Goal: Task Accomplishment & Management: Manage account settings

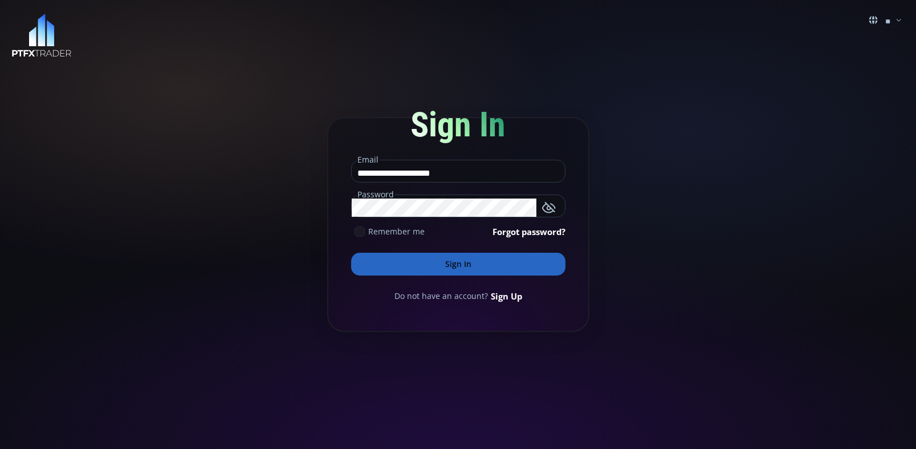
click at [361, 237] on div "Remember me" at bounding box center [388, 231] width 74 height 12
click at [421, 265] on button "Sign In" at bounding box center [458, 263] width 214 height 23
